Goal: Communication & Community: Answer question/provide support

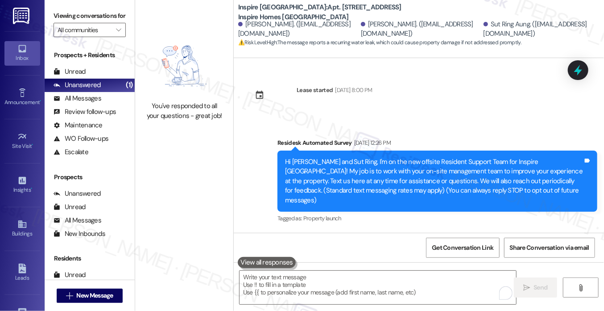
scroll to position [983, 0]
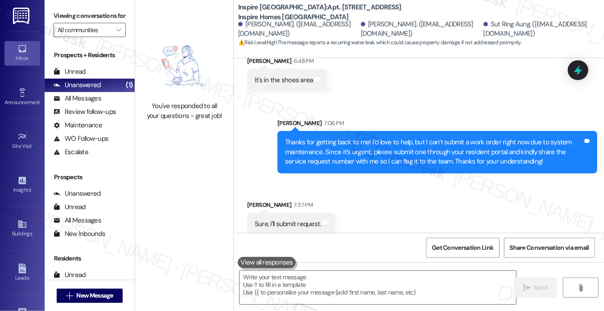
click at [289, 219] on div "Sure, I'll submit request." at bounding box center [288, 223] width 67 height 9
click at [337, 137] on div "Thanks for getting back to me! I’d love to help, but I can’t submit a work orde…" at bounding box center [434, 151] width 298 height 29
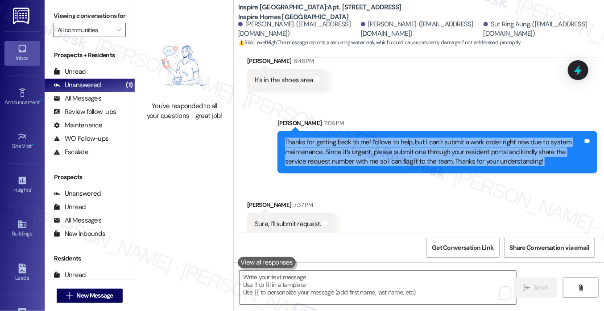
click at [337, 137] on div "Thanks for getting back to me! I’d love to help, but I can’t submit a work orde…" at bounding box center [434, 151] width 298 height 29
click at [390, 139] on div "Thanks for getting back to me! I’d love to help, but I can’t submit a work orde…" at bounding box center [434, 151] width 298 height 29
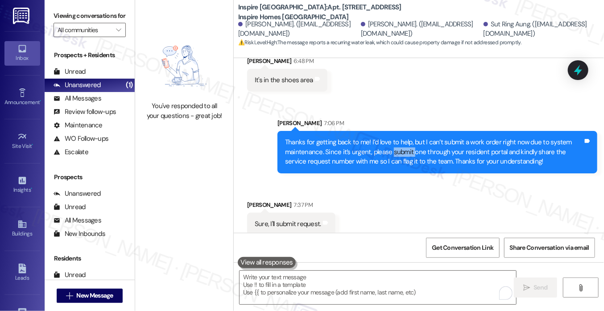
click at [390, 139] on div "Thanks for getting back to me! I’d love to help, but I can’t submit a work orde…" at bounding box center [434, 151] width 298 height 29
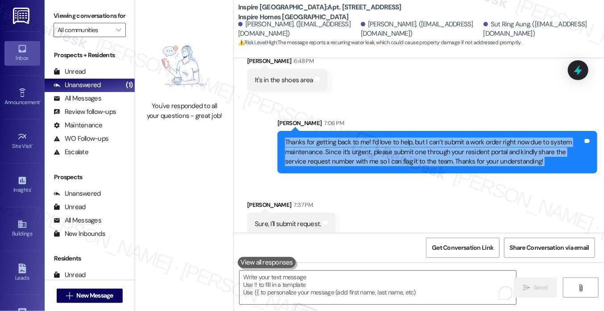
click at [390, 139] on div "Thanks for getting back to me! I’d love to help, but I can’t submit a work orde…" at bounding box center [434, 151] width 298 height 29
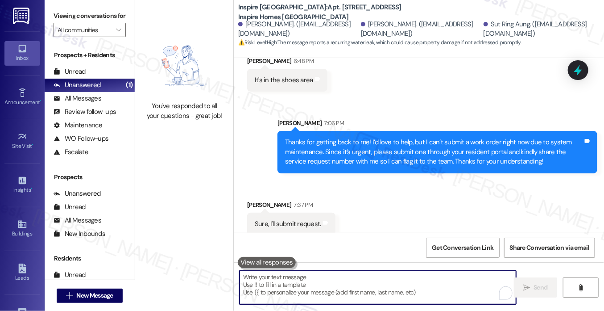
click at [321, 289] on textarea "To enrich screen reader interactions, please activate Accessibility in Grammarl…" at bounding box center [378, 287] width 277 height 33
